Goal: Task Accomplishment & Management: Use online tool/utility

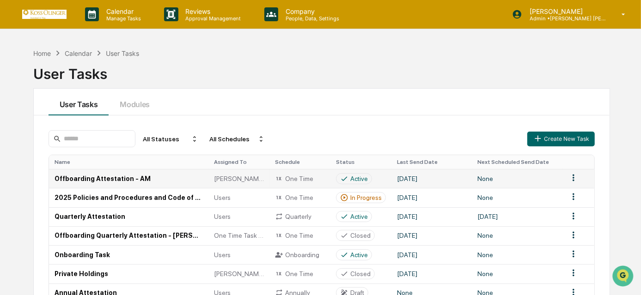
click at [368, 183] on div "Active" at bounding box center [354, 178] width 36 height 11
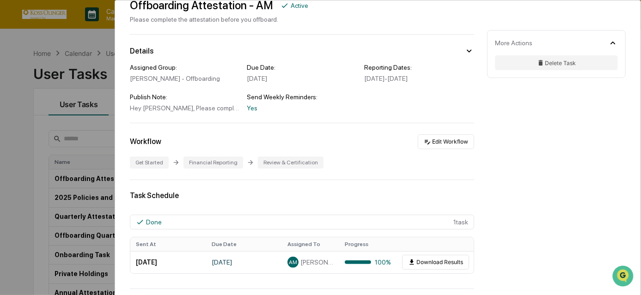
scroll to position [84, 0]
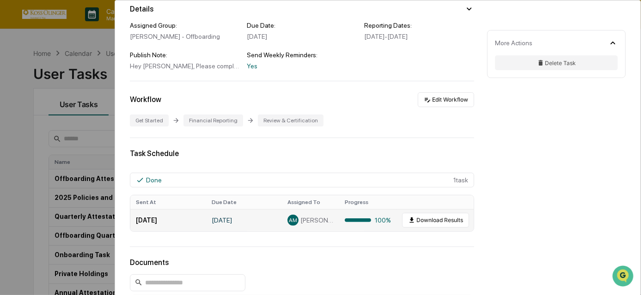
click at [296, 224] on span "AM" at bounding box center [293, 220] width 8 height 6
click at [264, 225] on td "August 29, 2025" at bounding box center [244, 220] width 76 height 22
click at [327, 220] on span "Alison Mathena" at bounding box center [316, 220] width 33 height 7
click at [328, 232] on td "AM Alison Mathena" at bounding box center [310, 220] width 57 height 22
click at [308, 224] on span "Alison Mathena" at bounding box center [316, 220] width 33 height 7
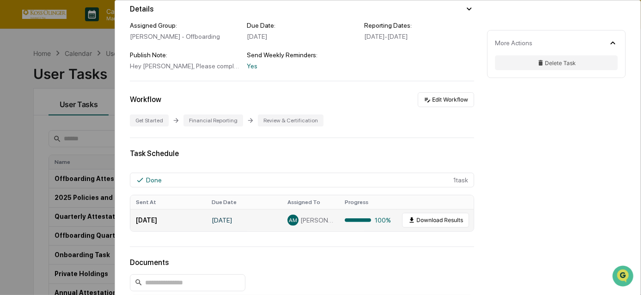
click at [291, 226] on div "AM" at bounding box center [293, 220] width 11 height 11
click at [245, 228] on td "August 29, 2025" at bounding box center [244, 220] width 76 height 22
drag, startPoint x: 402, startPoint y: 224, endPoint x: 343, endPoint y: 228, distance: 59.3
click at [343, 228] on tr "August 27, 2025 August 29, 2025 June 30, 2025 - August 29, 2025 AM Alison Mathe…" at bounding box center [308, 220] width 356 height 22
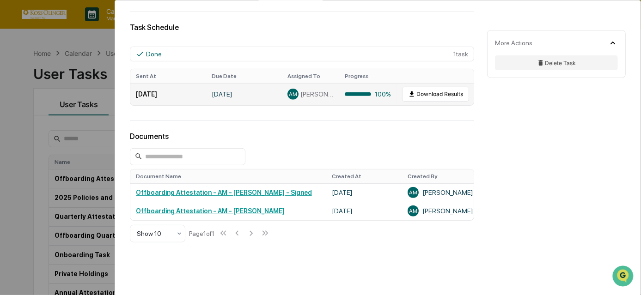
scroll to position [253, 0]
